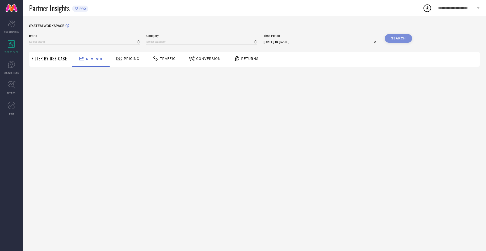
type input "NIKE"
type input "All"
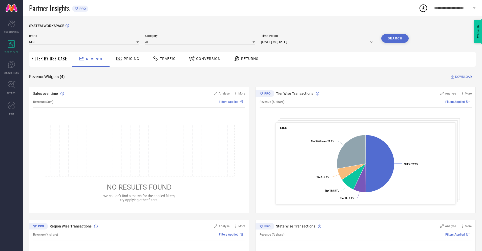
click at [203, 59] on span "Conversion" at bounding box center [208, 59] width 25 height 4
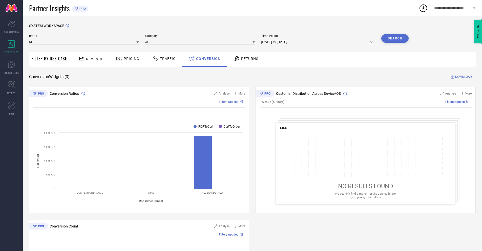
click at [318, 42] on input "28-08-2025 to 27-09-2025" at bounding box center [318, 42] width 114 height 6
select select "7"
select select "2025"
select select "8"
select select "2025"
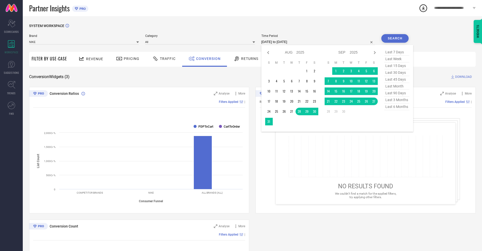
select select "8"
select select "2025"
select select "9"
select select "2025"
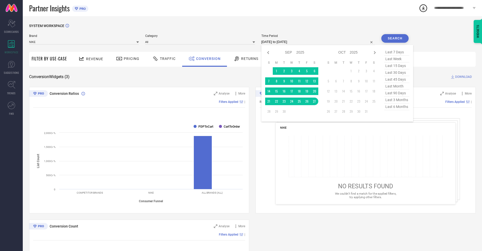
click at [313, 101] on td "27" at bounding box center [315, 102] width 8 height 8
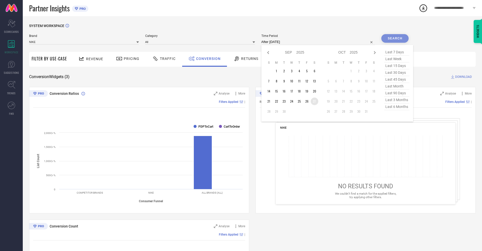
type input "27-09-2025 to 27-09-2025"
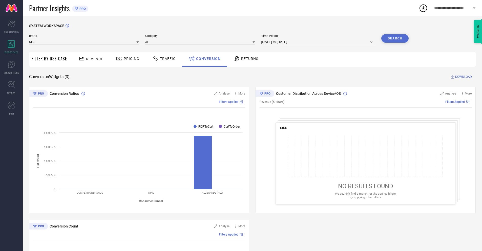
click at [395, 38] on button "Search" at bounding box center [394, 38] width 27 height 9
click at [463, 77] on span "DOWNLOAD" at bounding box center [463, 76] width 17 height 5
